Goal: Task Accomplishment & Management: Manage account settings

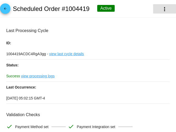
click at [162, 8] on mat-icon "more_vert" at bounding box center [165, 9] width 6 height 6
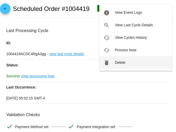
click at [118, 59] on button "delete Delete" at bounding box center [135, 62] width 73 height 12
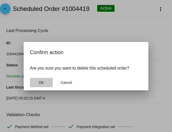
click at [34, 80] on button "OK" at bounding box center [41, 82] width 23 height 9
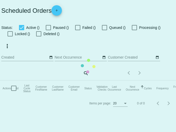
checkbox input "true"
